Goal: Information Seeking & Learning: Find specific fact

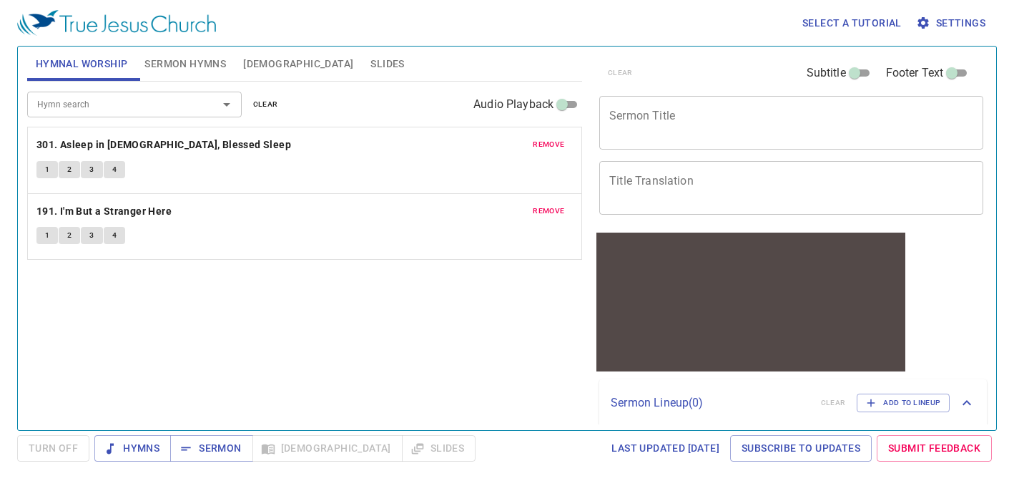
click at [267, 66] on span "[DEMOGRAPHIC_DATA]" at bounding box center [298, 64] width 110 height 18
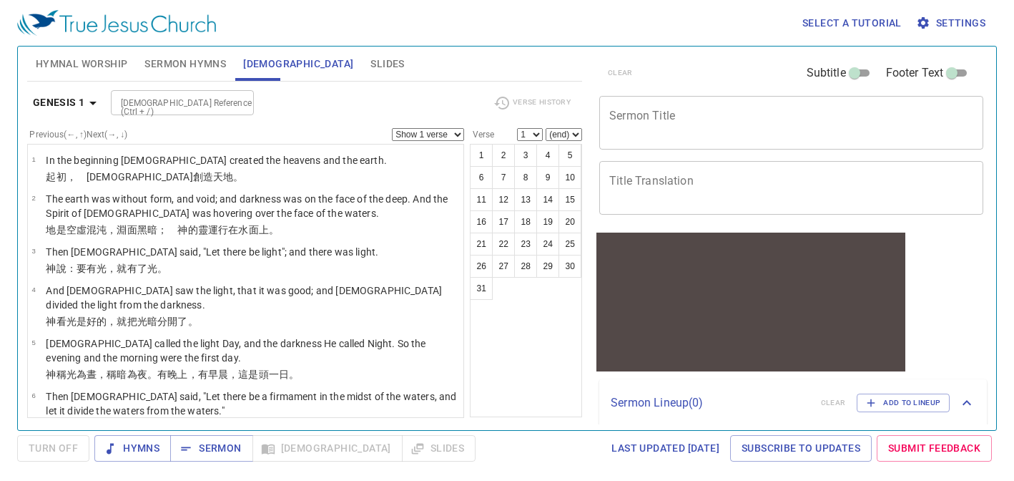
click at [174, 99] on input "[DEMOGRAPHIC_DATA] Reference (Ctrl + /)" at bounding box center [170, 102] width 111 height 16
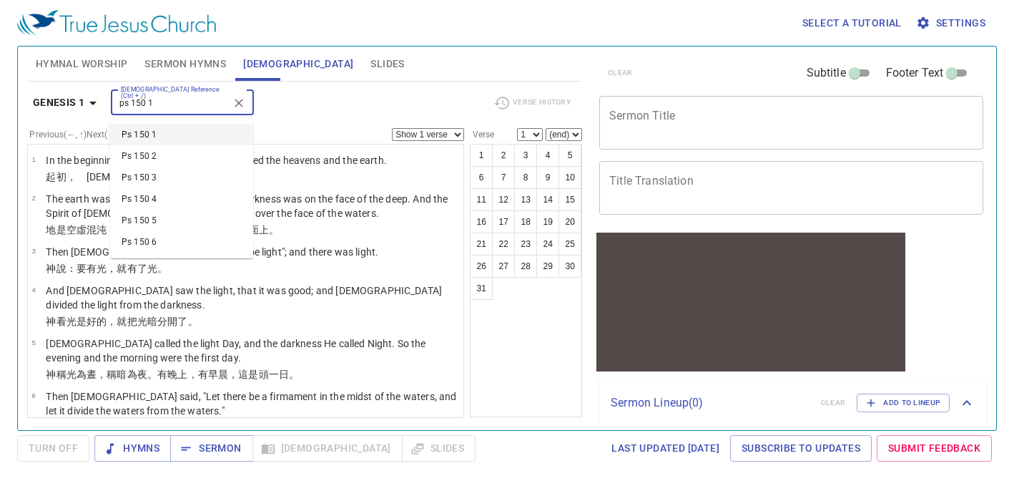
type input "ps 150 1"
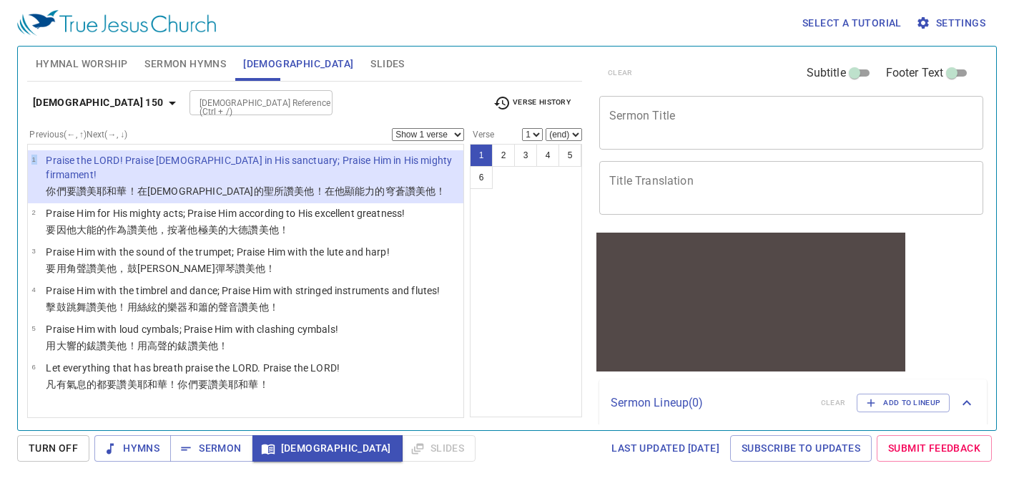
drag, startPoint x: 46, startPoint y: 157, endPoint x: 420, endPoint y: 164, distance: 374.0
click at [420, 164] on li "1 Praise the LORD! Praise [DEMOGRAPHIC_DATA] in His sanctuary; Praise Him in Hi…" at bounding box center [245, 176] width 435 height 53
copy tbody "1"
click at [969, 19] on span "Settings" at bounding box center [952, 23] width 66 height 18
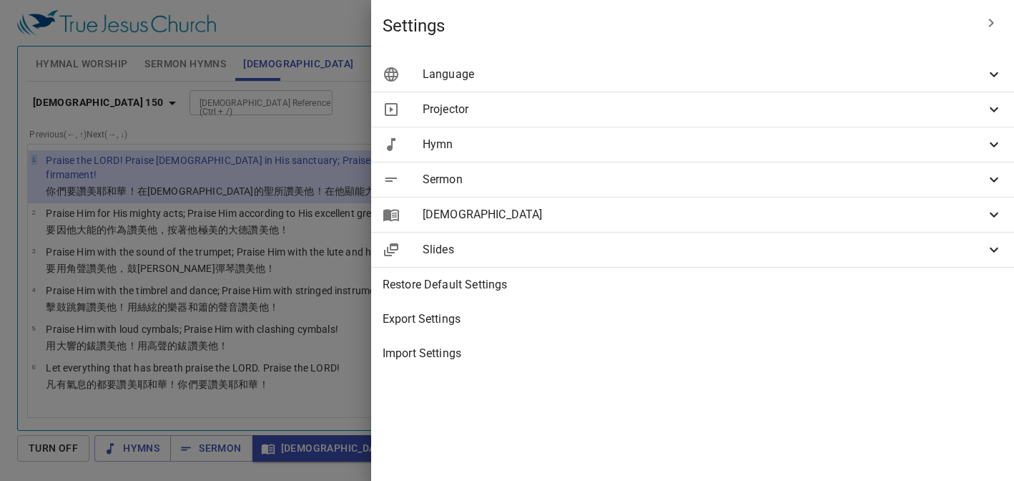
click at [779, 69] on span "Language" at bounding box center [704, 74] width 563 height 17
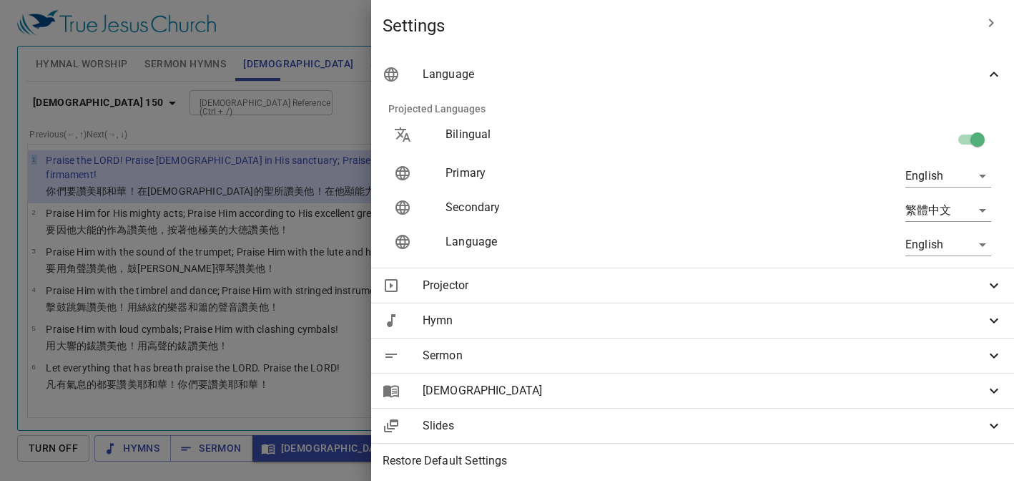
click at [924, 212] on body "Select a tutorial Settings Hymnal Worship Sermon Hymns [DEMOGRAPHIC_DATA] Slide…" at bounding box center [507, 240] width 1014 height 481
click at [939, 265] on li "简体中文" at bounding box center [944, 262] width 115 height 26
type input "zh-simple"
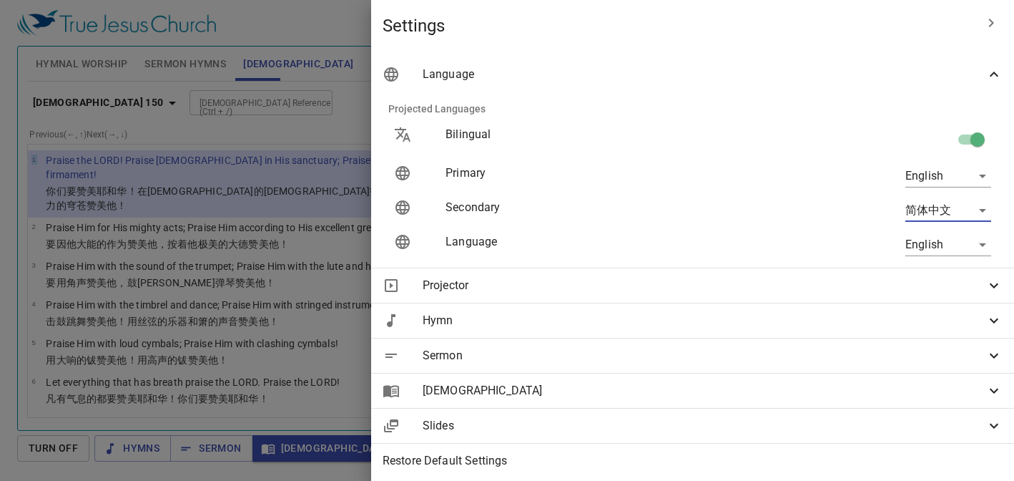
click at [982, 26] on icon "button" at bounding box center [990, 22] width 17 height 17
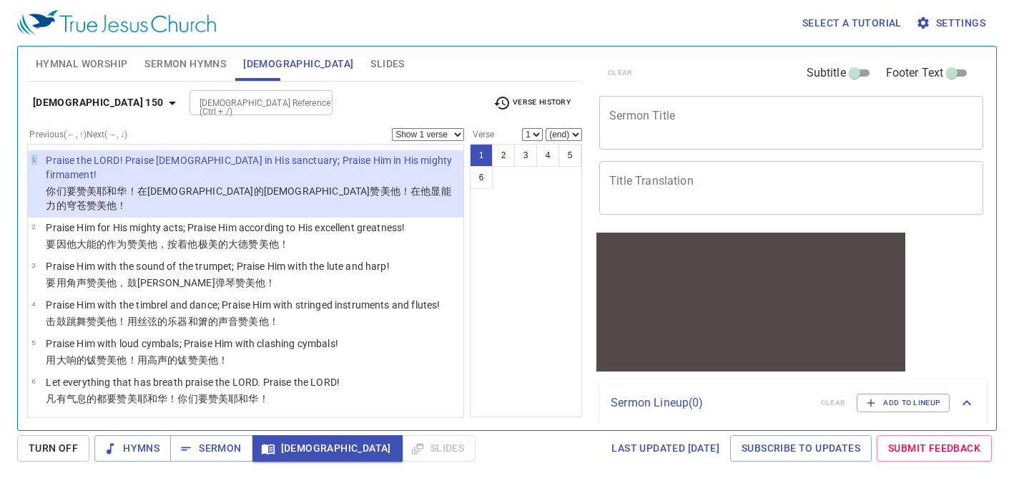
click at [44, 159] on td "1" at bounding box center [38, 168] width 14 height 31
drag, startPoint x: 45, startPoint y: 158, endPoint x: 350, endPoint y: 169, distance: 305.5
click at [350, 169] on tbody "1 Praise the LORD! Praise [DEMOGRAPHIC_DATA] in His sanctuary; Praise Him in Hi…" at bounding box center [245, 183] width 428 height 61
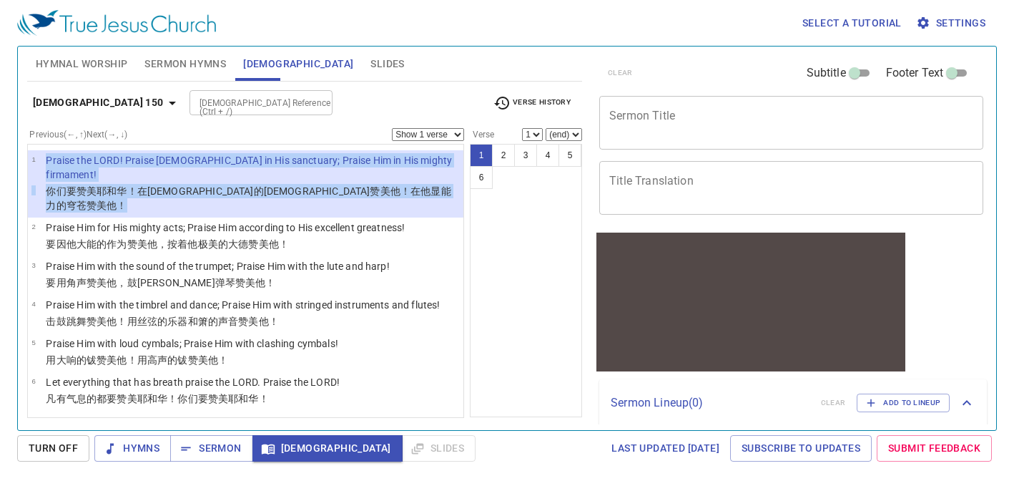
drag, startPoint x: 353, startPoint y: 177, endPoint x: 49, endPoint y: 156, distance: 304.6
click at [49, 156] on tbody "1 Praise the LORD! Praise [DEMOGRAPHIC_DATA] in His sanctuary; Praise Him in Hi…" at bounding box center [245, 183] width 428 height 61
copy tbody "Praise the LORD! Praise [DEMOGRAPHIC_DATA] in His sanctuary; Praise Him in His …"
